Goal: Find specific page/section: Find specific page/section

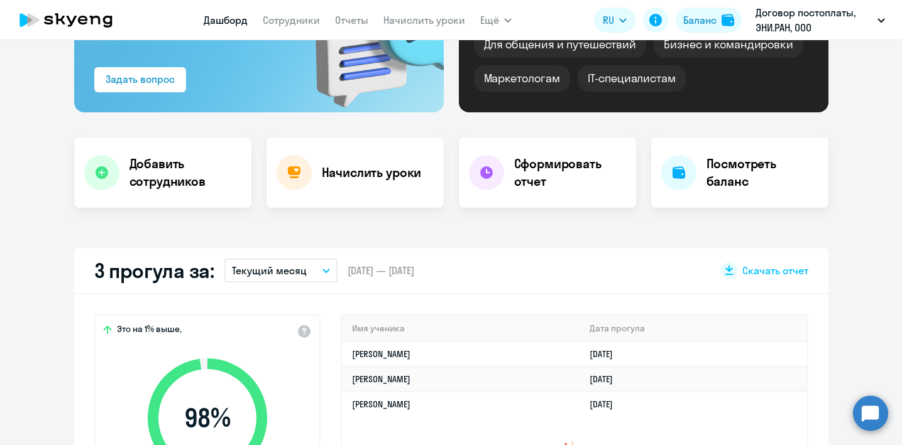
select select "30"
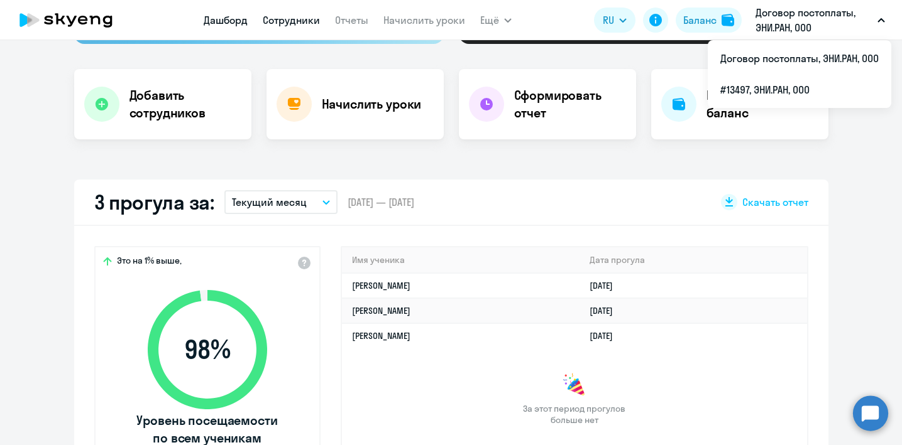
click at [296, 25] on link "Сотрудники" at bounding box center [291, 20] width 57 height 13
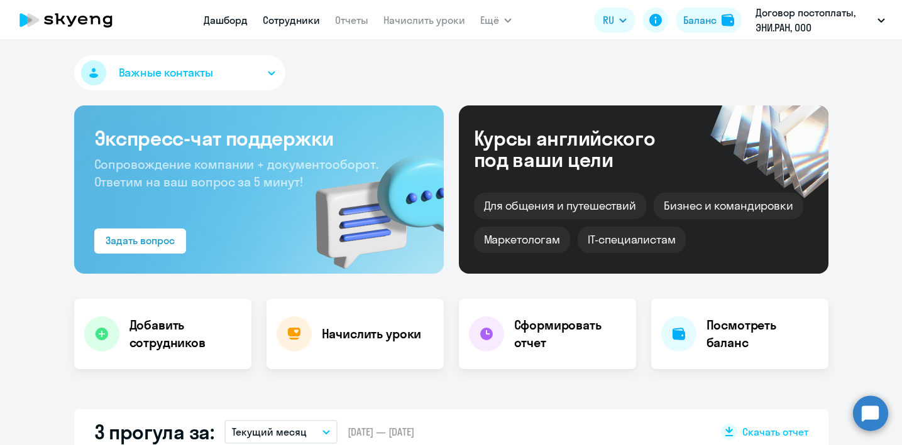
select select "30"
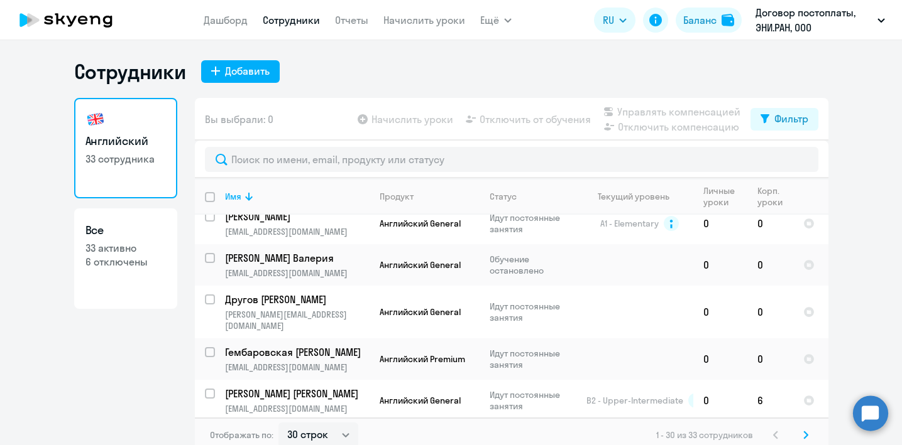
scroll to position [1032, 0]
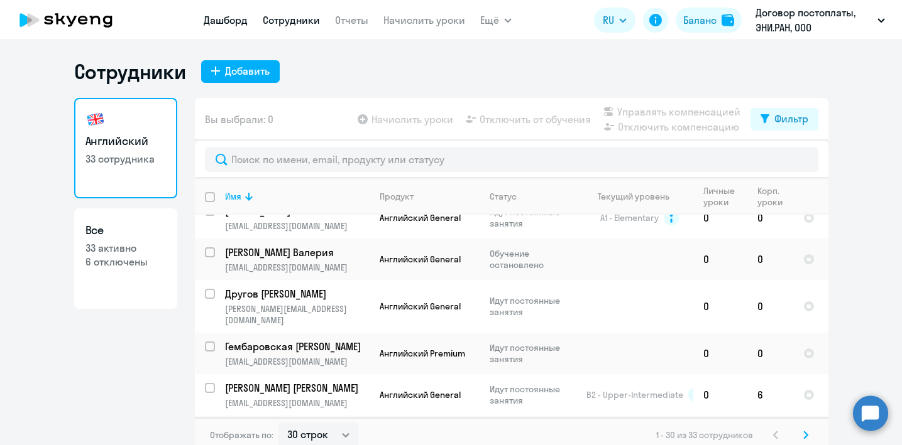
click at [237, 24] on link "Дашборд" at bounding box center [226, 20] width 44 height 13
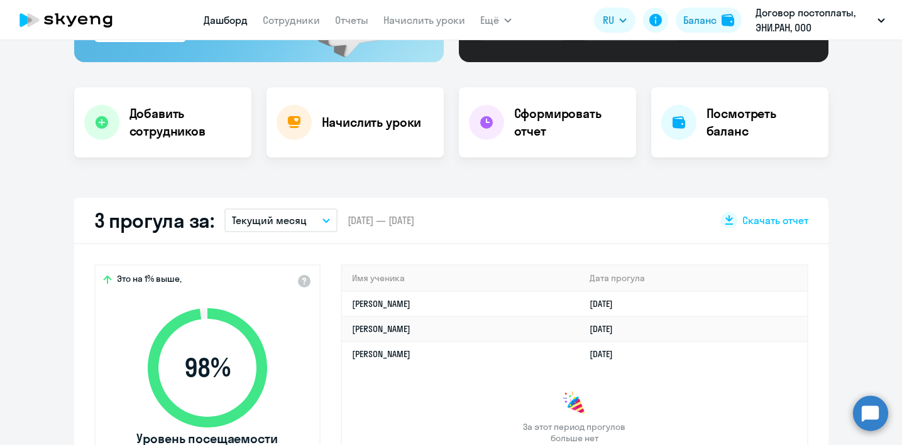
select select "30"
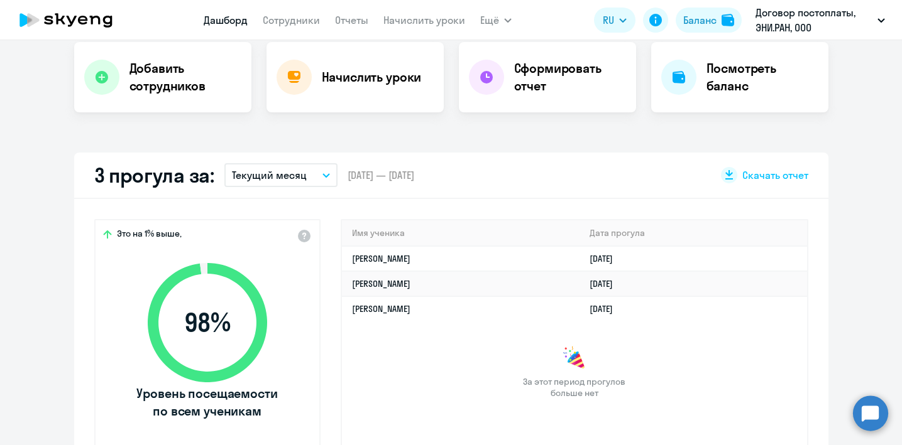
scroll to position [259, 0]
